Goal: Task Accomplishment & Management: Manage account settings

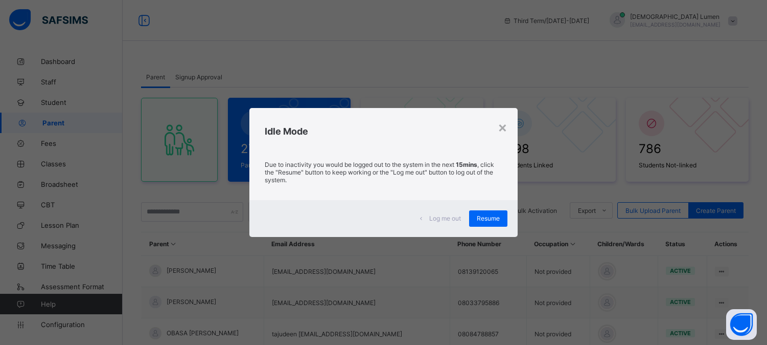
click at [496, 221] on span "Resume" at bounding box center [488, 218] width 23 height 8
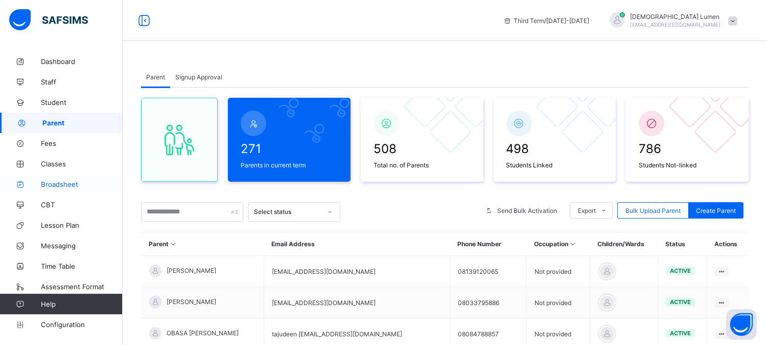
click at [46, 185] on span "Broadsheet" at bounding box center [82, 184] width 82 height 8
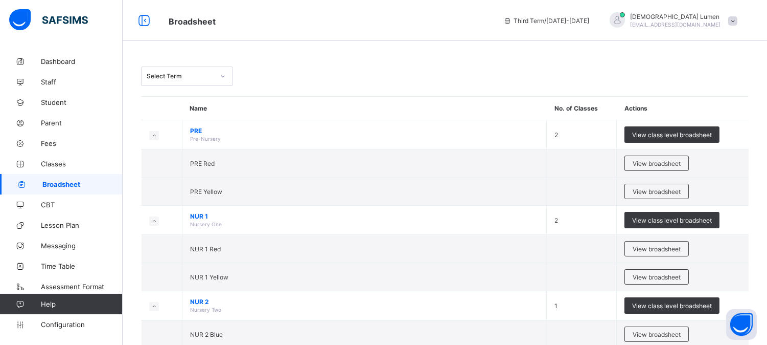
scroll to position [454, 0]
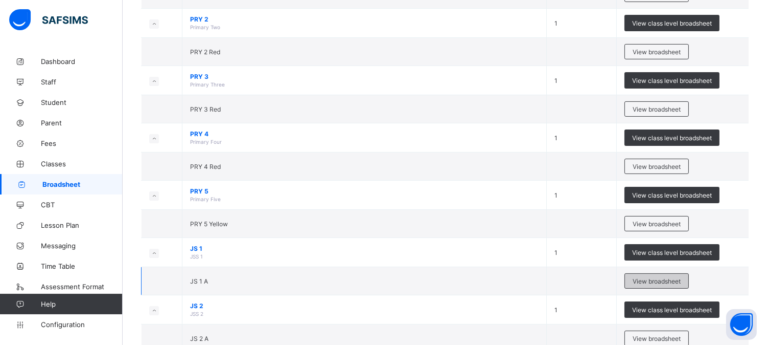
click at [657, 279] on span "View broadsheet" at bounding box center [657, 281] width 48 height 8
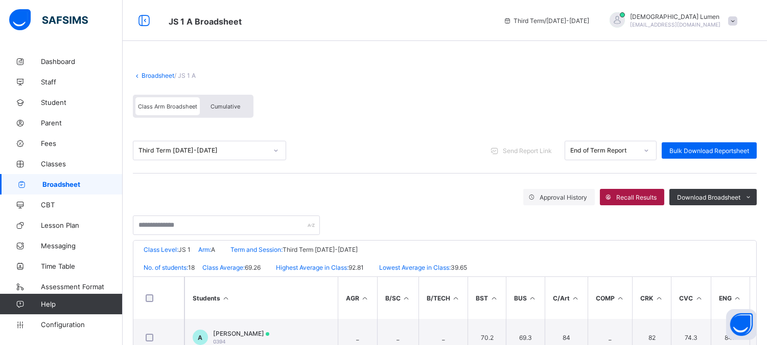
click at [646, 197] on span "Recall Results" at bounding box center [636, 197] width 40 height 8
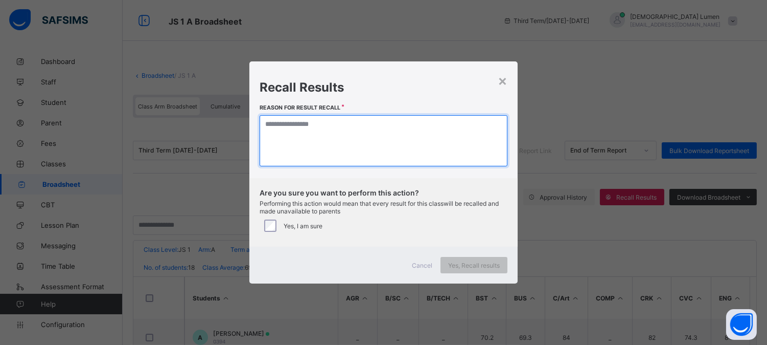
click at [283, 137] on textarea at bounding box center [384, 140] width 248 height 51
type textarea "***"
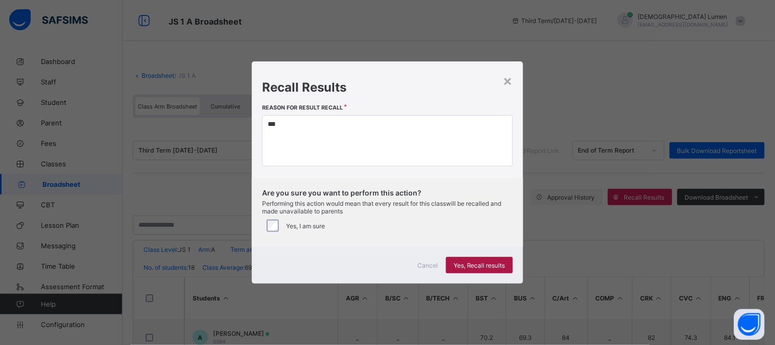
click at [478, 263] on span "Yes, Recall results" at bounding box center [480, 265] width 52 height 8
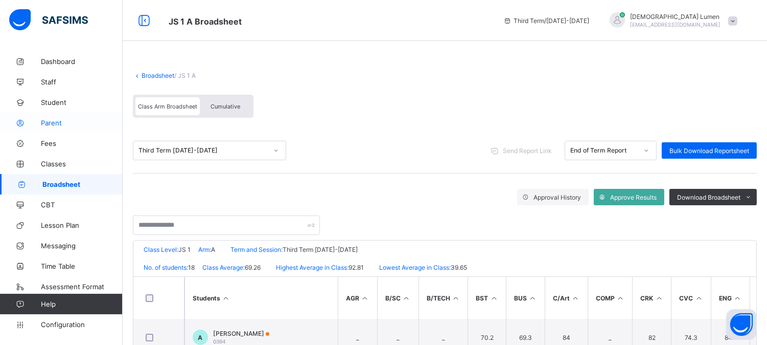
click at [57, 121] on span "Parent" at bounding box center [82, 123] width 82 height 8
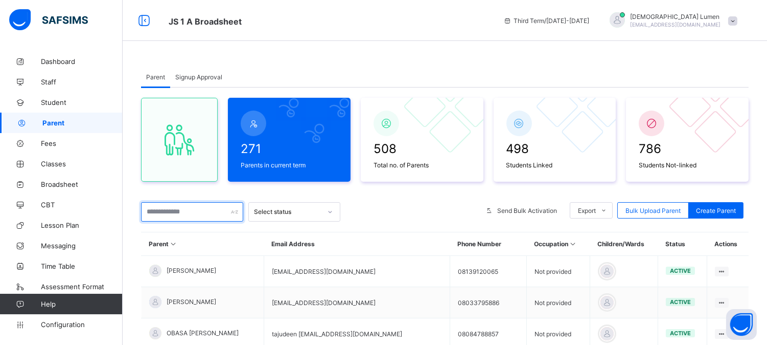
click at [170, 211] on input "text" at bounding box center [192, 211] width 102 height 19
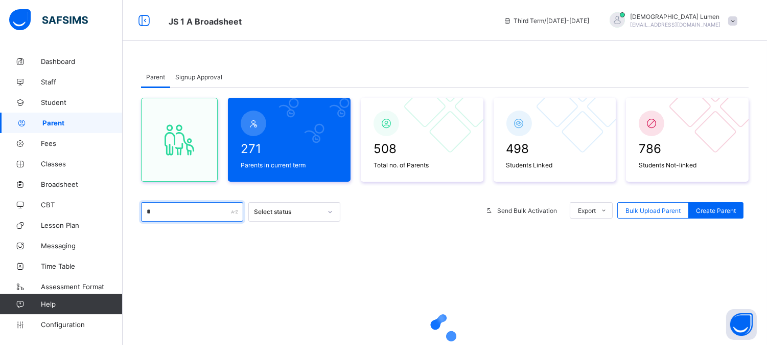
type input "********"
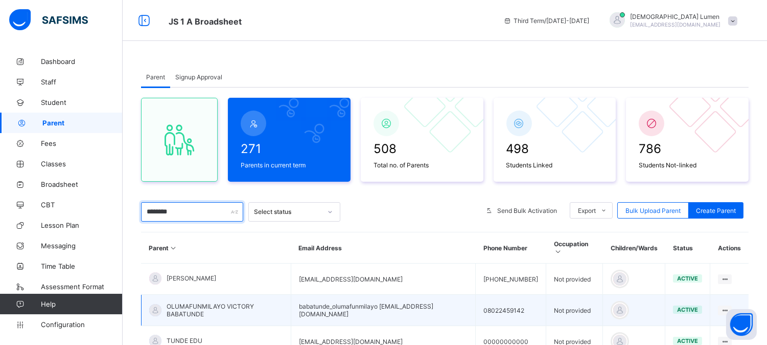
scroll to position [57, 0]
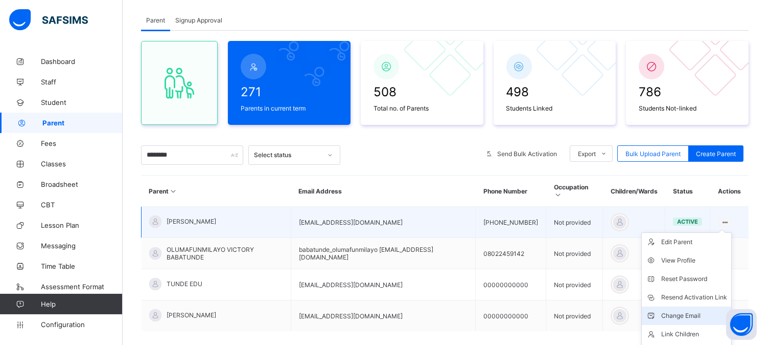
click at [692, 310] on div "Change Email" at bounding box center [694, 315] width 66 height 10
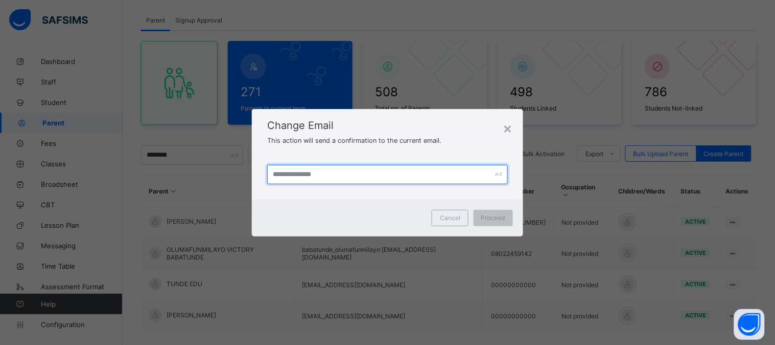
click at [277, 172] on input "text" at bounding box center [387, 174] width 241 height 19
type input "*"
type input "**********"
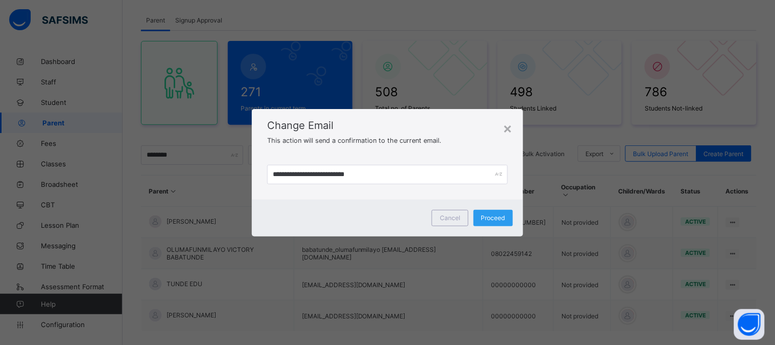
click at [494, 215] on span "Proceed" at bounding box center [494, 218] width 24 height 8
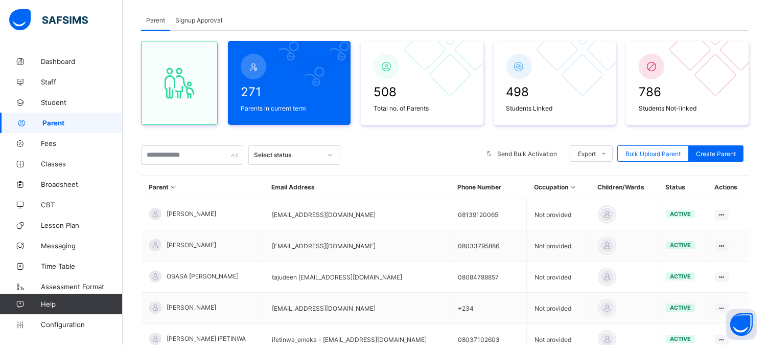
scroll to position [57, 0]
